Goal: Transaction & Acquisition: Obtain resource

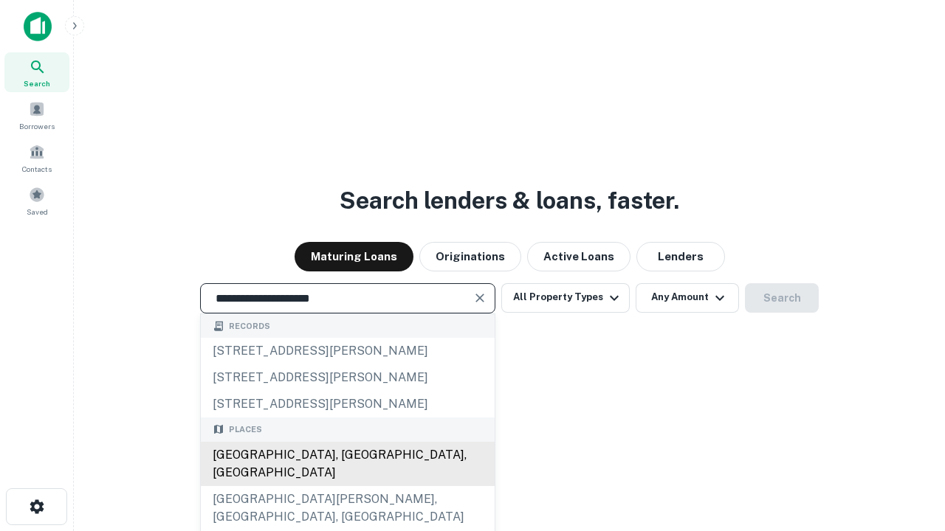
click at [347, 486] on div "[GEOGRAPHIC_DATA], [GEOGRAPHIC_DATA], [GEOGRAPHIC_DATA]" at bounding box center [348, 464] width 294 height 44
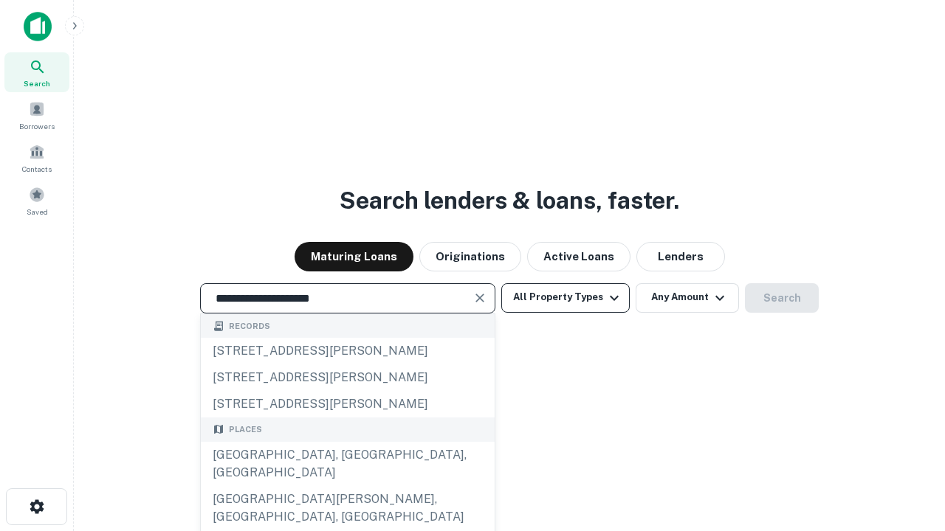
type input "**********"
click at [565, 297] on button "All Property Types" at bounding box center [565, 298] width 128 height 30
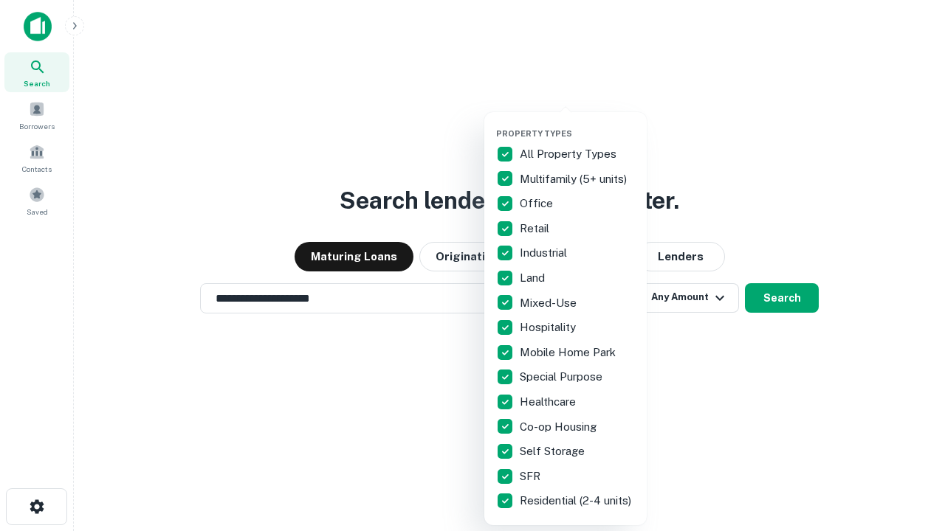
click at [577, 124] on button "button" at bounding box center [577, 124] width 162 height 1
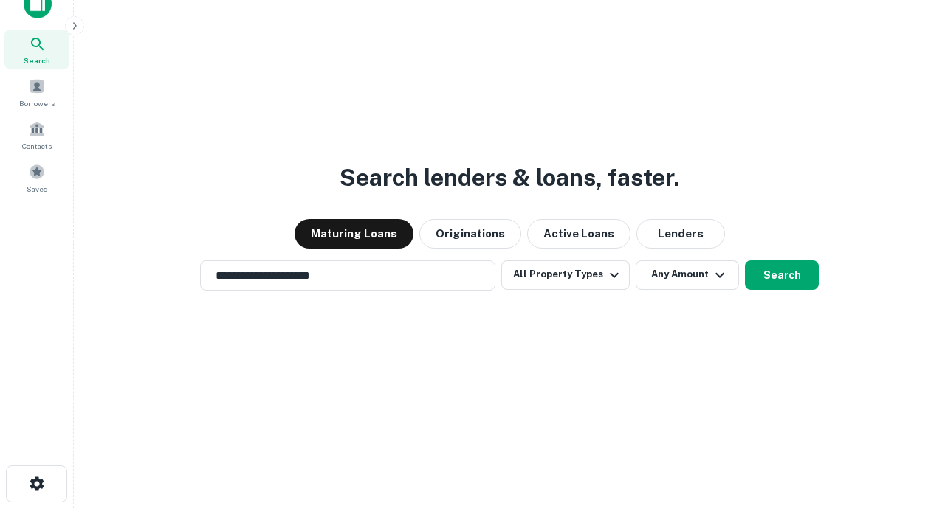
scroll to position [9, 178]
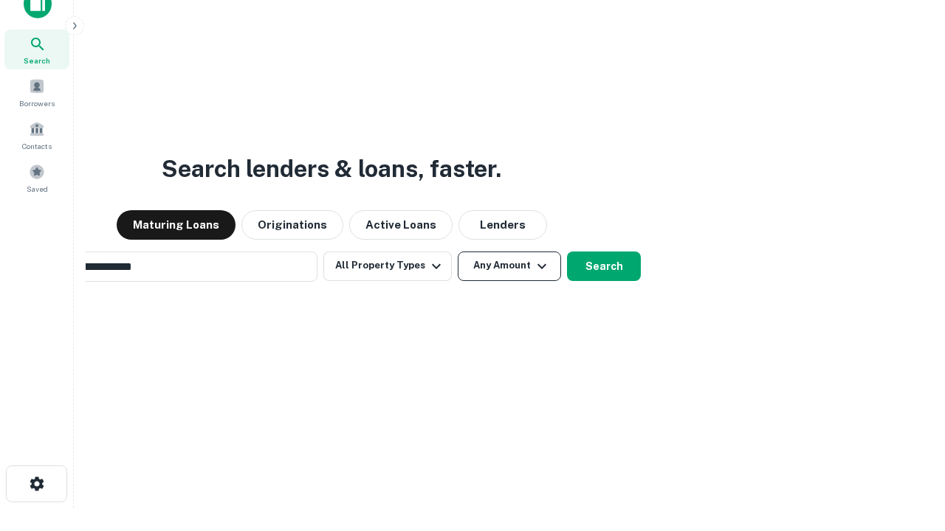
click at [458, 252] on button "Any Amount" at bounding box center [509, 267] width 103 height 30
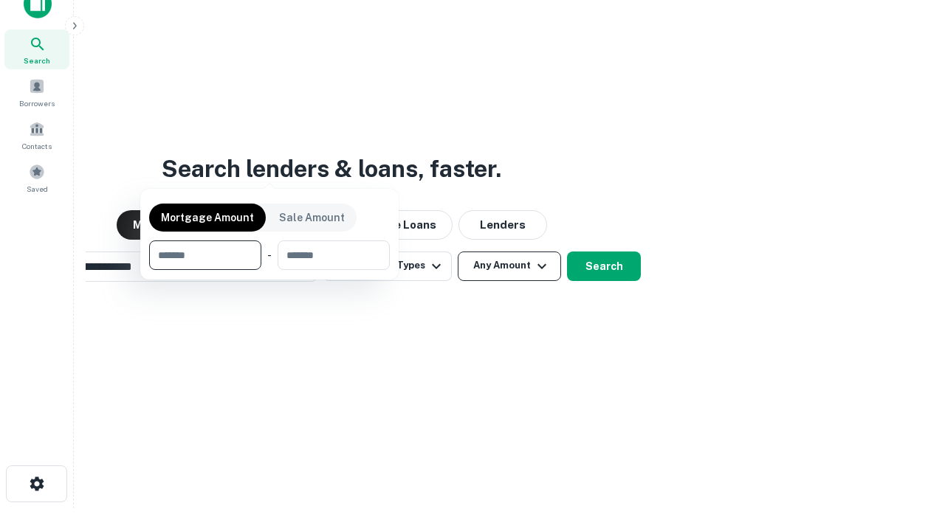
scroll to position [24, 0]
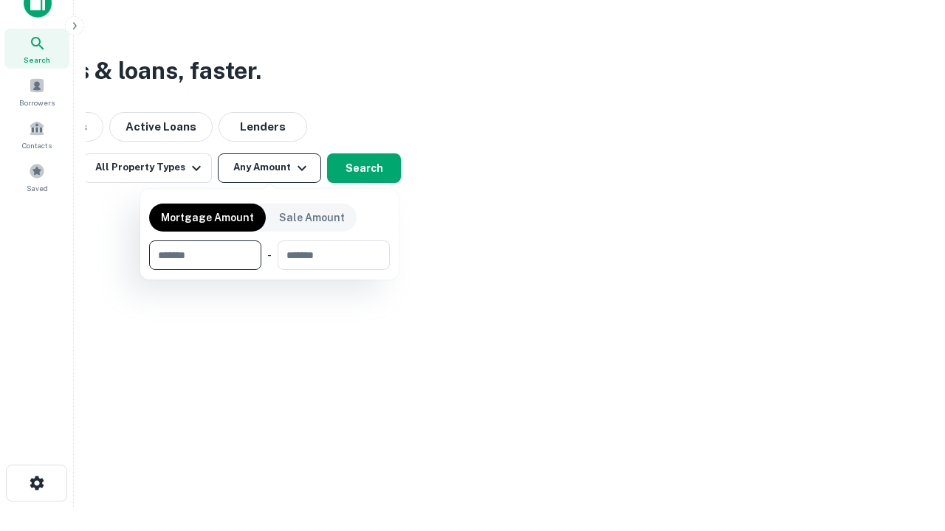
type input "*******"
click at [269, 270] on button "button" at bounding box center [269, 270] width 241 height 1
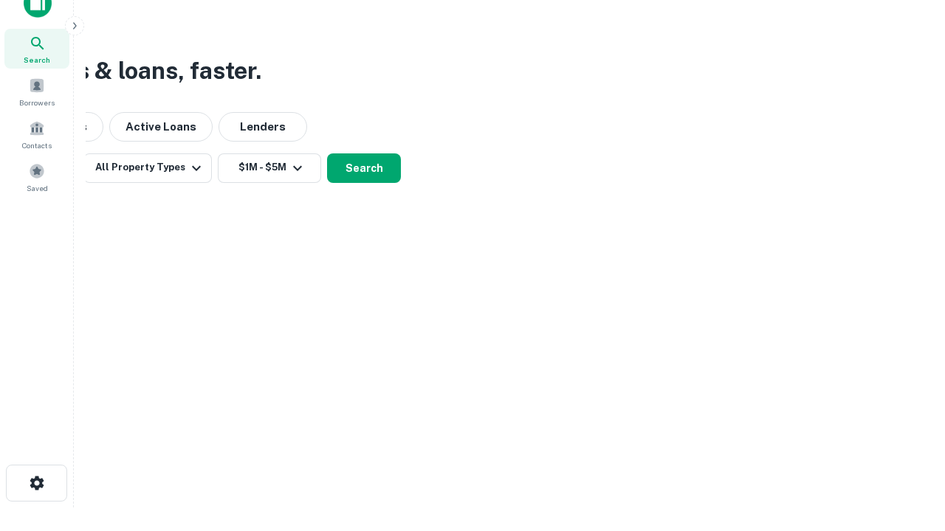
scroll to position [9, 272]
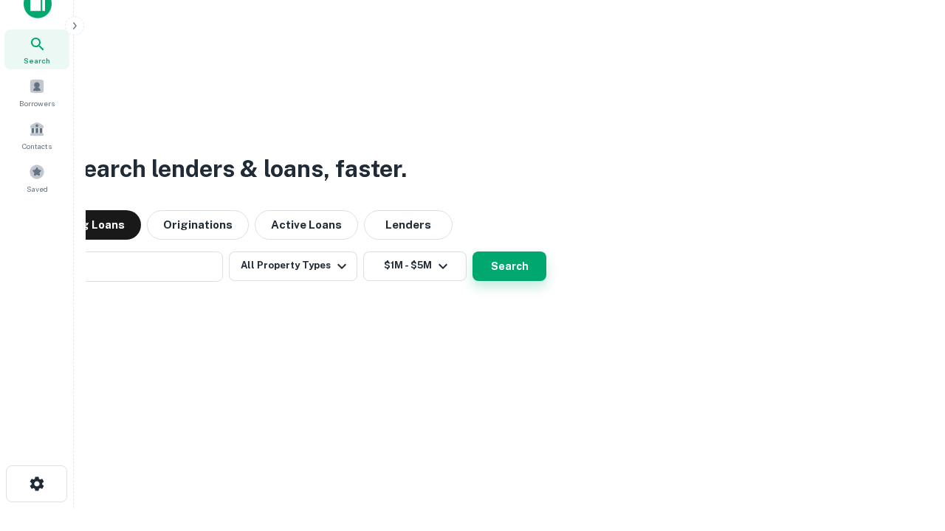
click at [472, 252] on button "Search" at bounding box center [509, 267] width 74 height 30
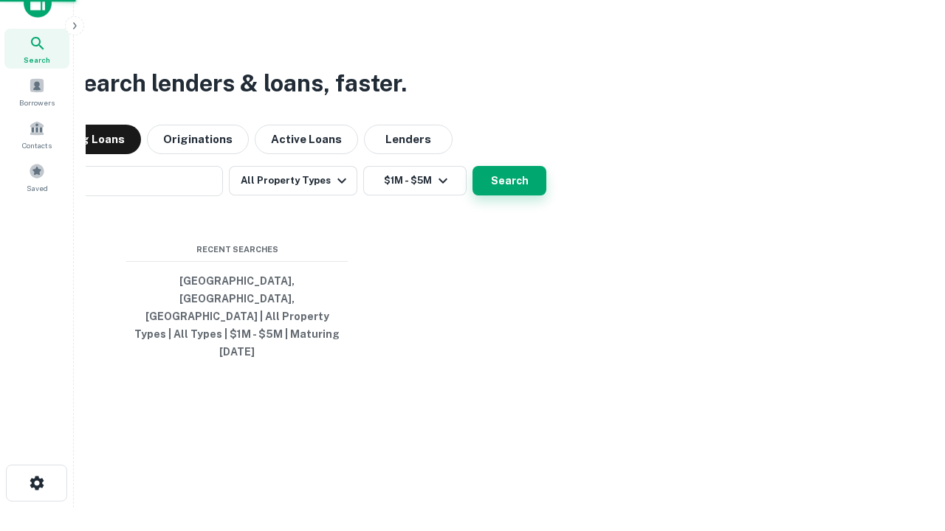
scroll to position [39, 418]
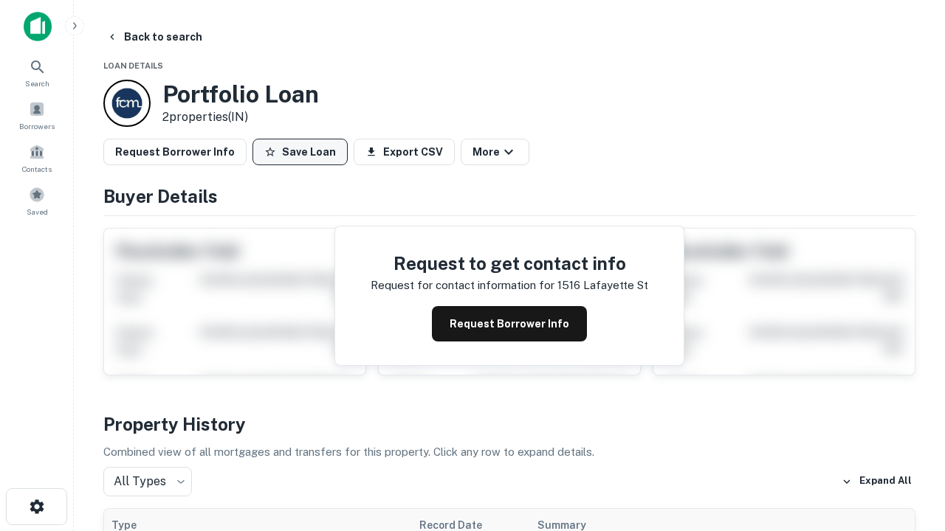
click at [300, 152] on button "Save Loan" at bounding box center [299, 152] width 95 height 27
click at [303, 152] on button "Loan Saved" at bounding box center [303, 152] width 102 height 27
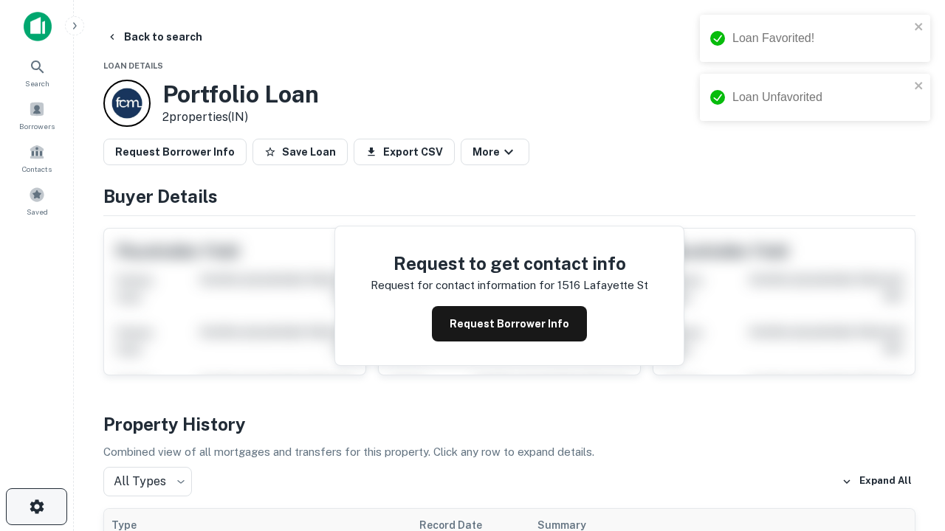
click at [36, 507] on icon "button" at bounding box center [37, 507] width 18 height 18
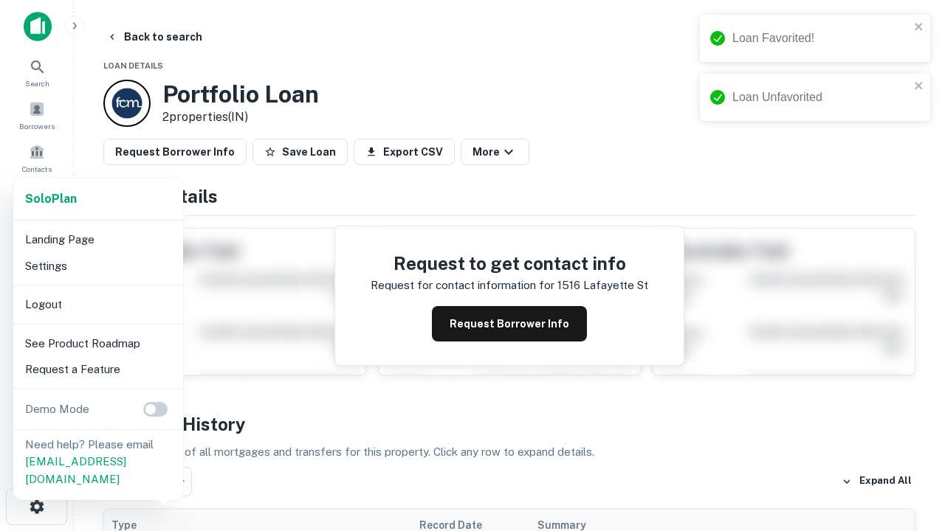
click at [97, 304] on li "Logout" at bounding box center [98, 305] width 158 height 27
